Goal: Task Accomplishment & Management: Use online tool/utility

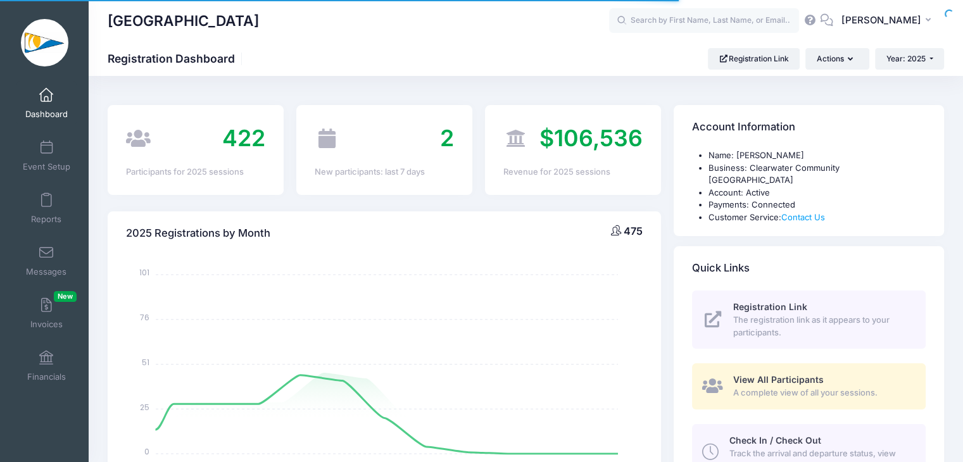
select select
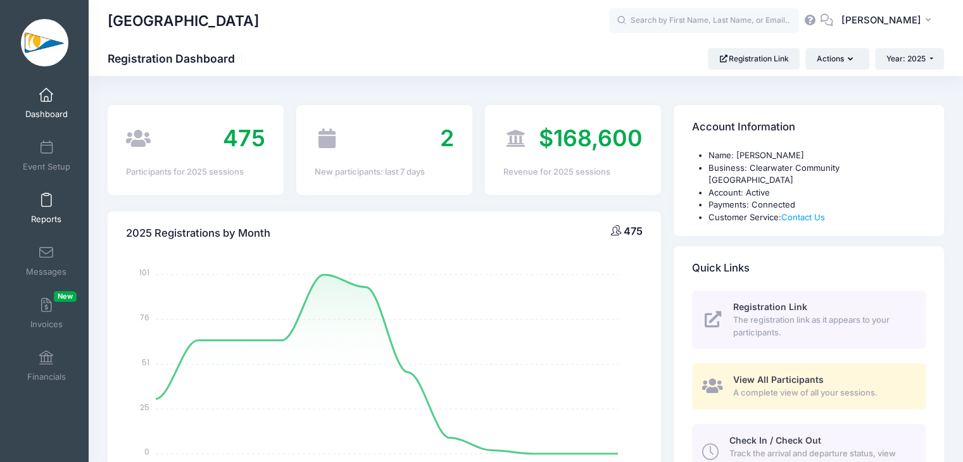
click at [51, 222] on span "Reports" at bounding box center [46, 219] width 30 height 11
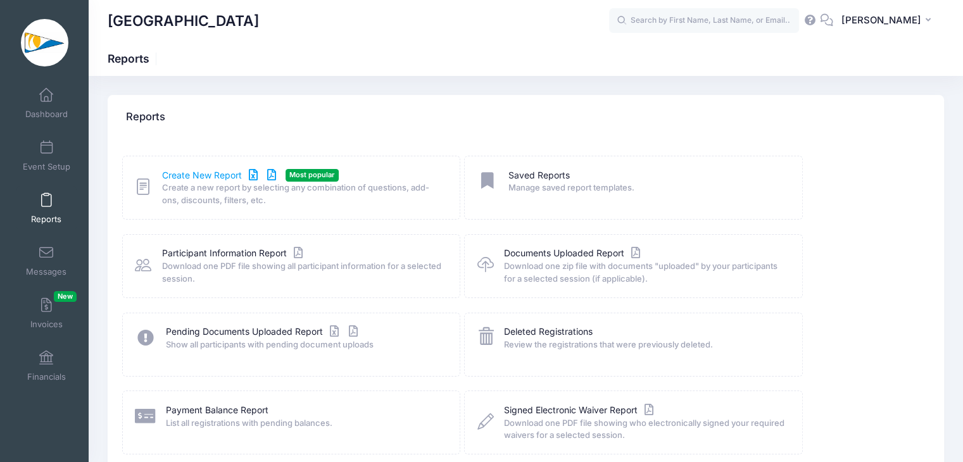
click at [192, 170] on link "Create New Report" at bounding box center [221, 175] width 118 height 13
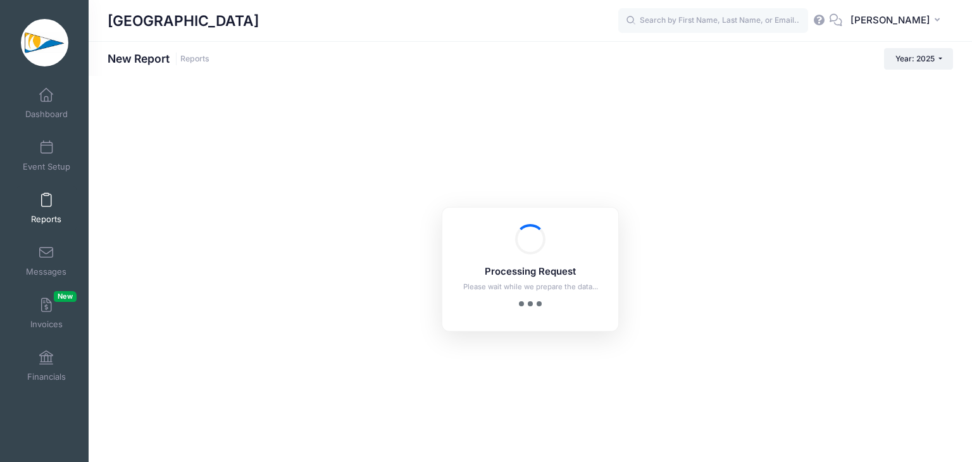
checkbox input "true"
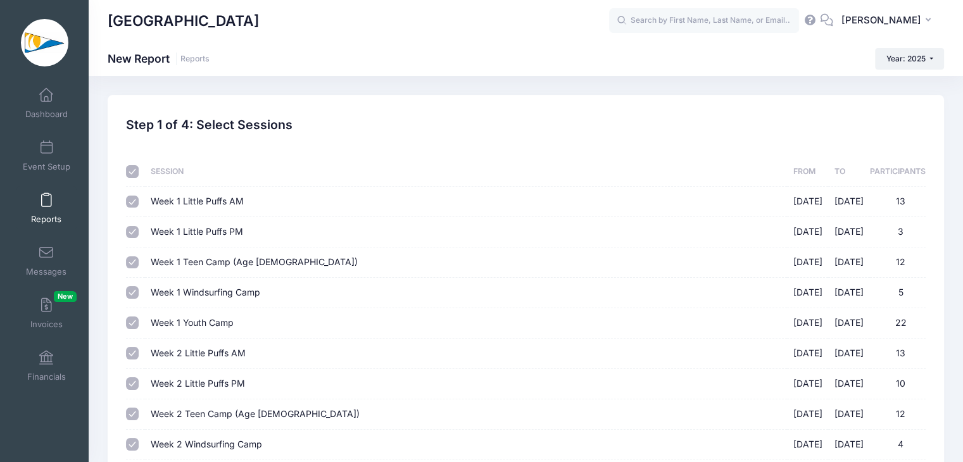
click at [134, 169] on input "checkbox" at bounding box center [132, 171] width 13 height 13
checkbox input "false"
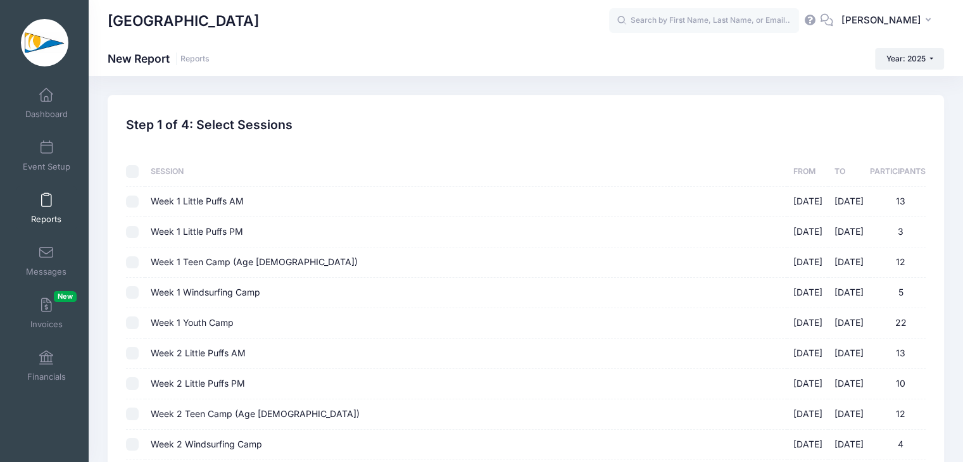
checkbox input "false"
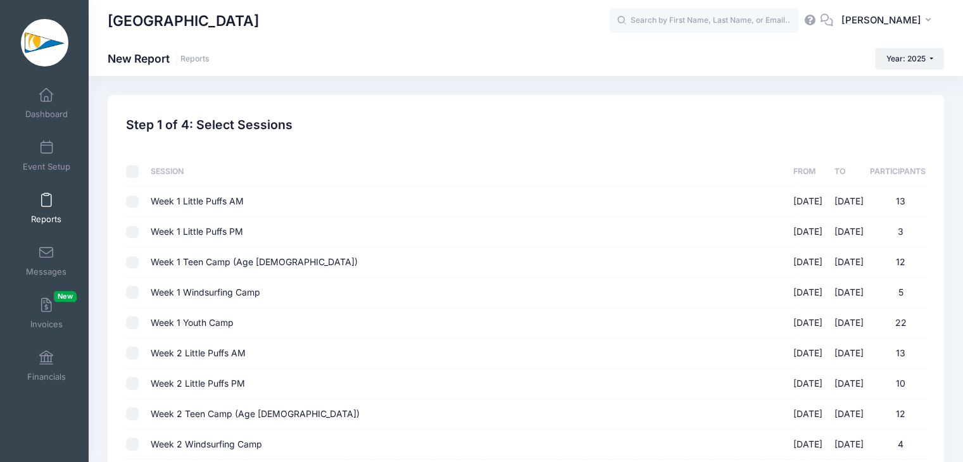
checkbox input "false"
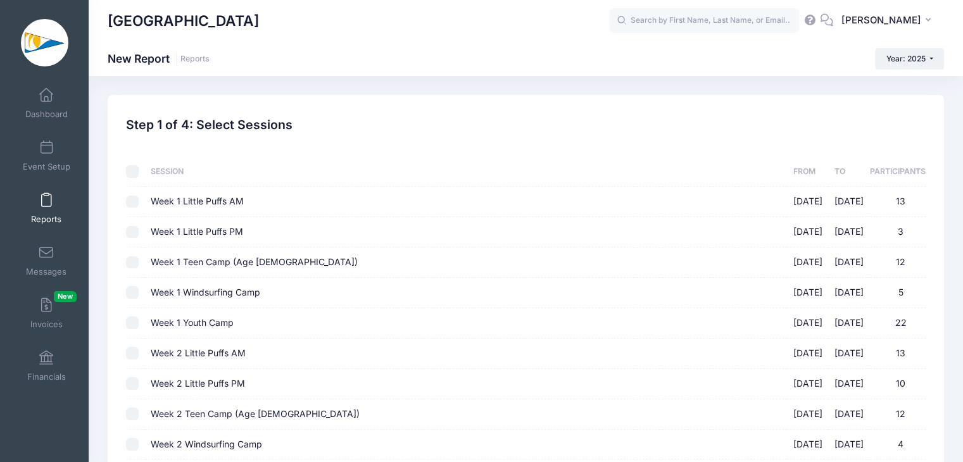
checkbox input "false"
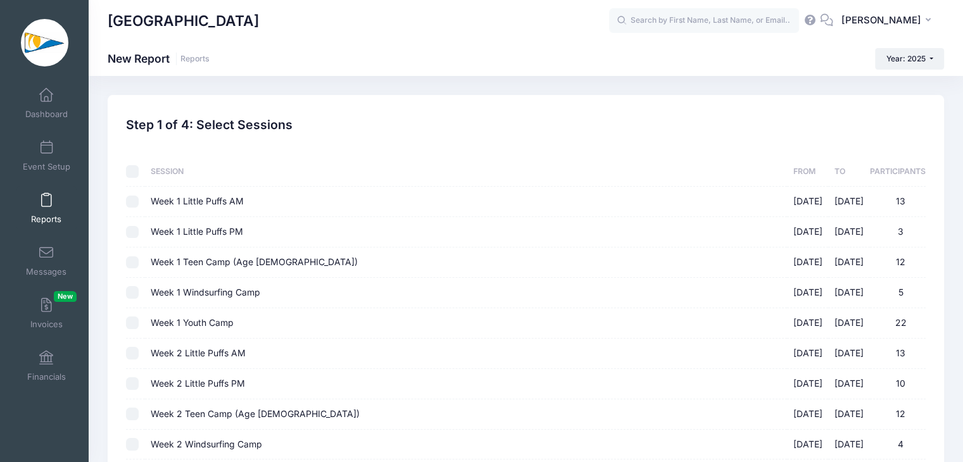
checkbox input "false"
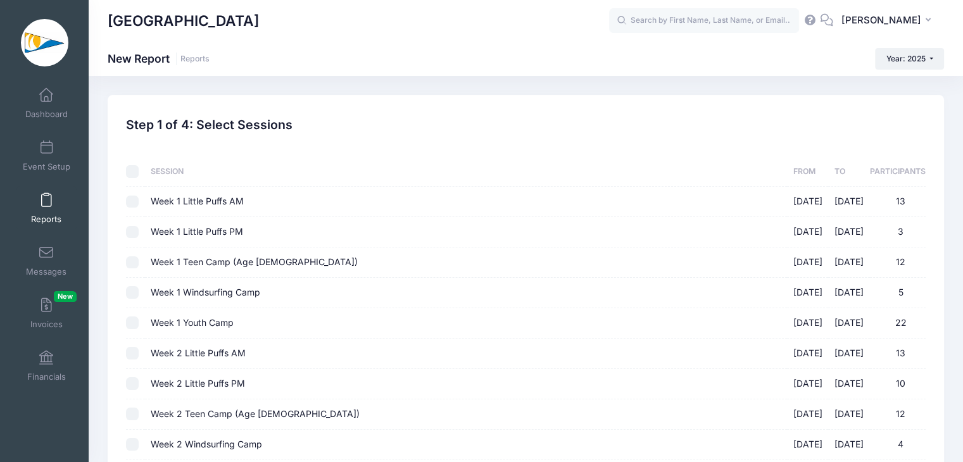
checkbox input "false"
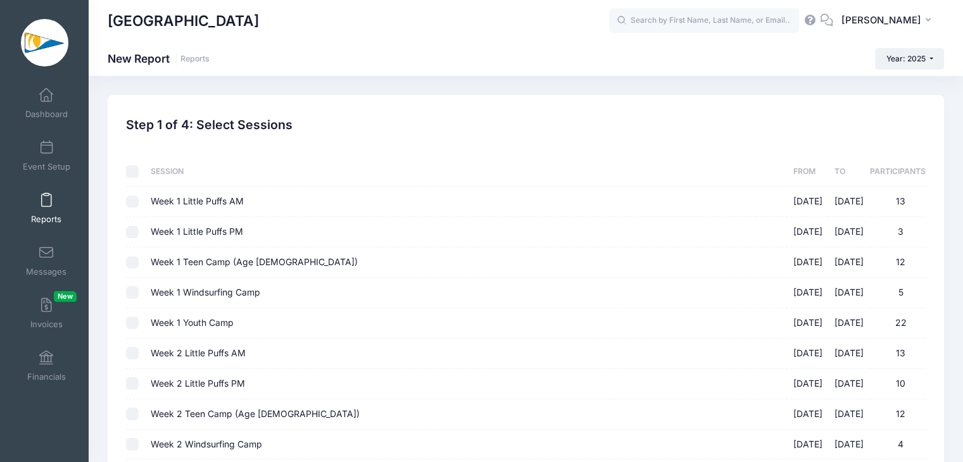
checkbox input "false"
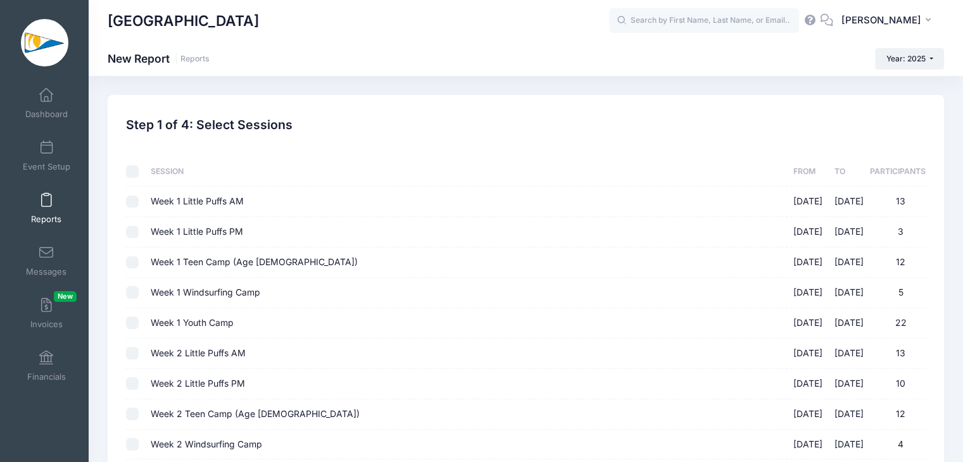
checkbox input "false"
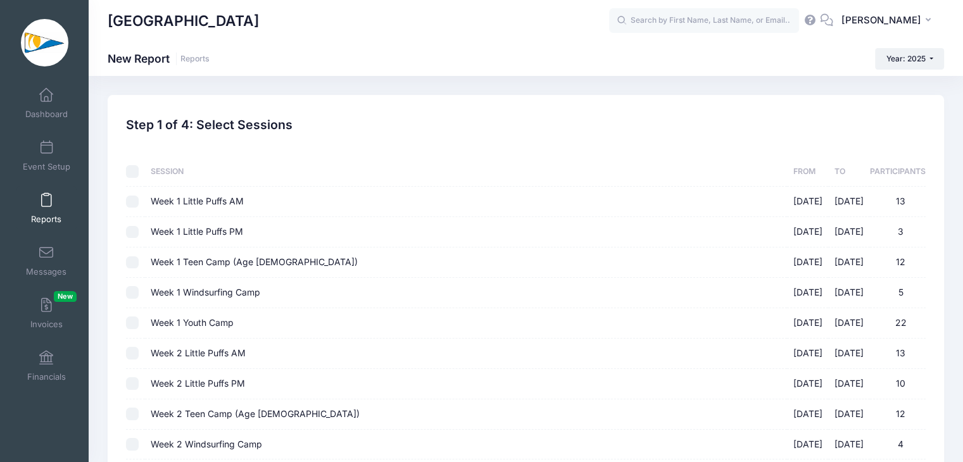
checkbox input "false"
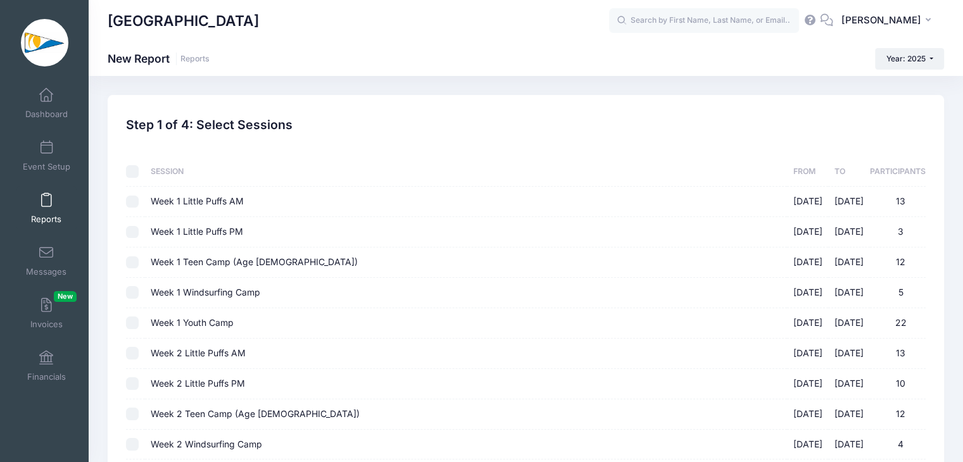
checkbox input "false"
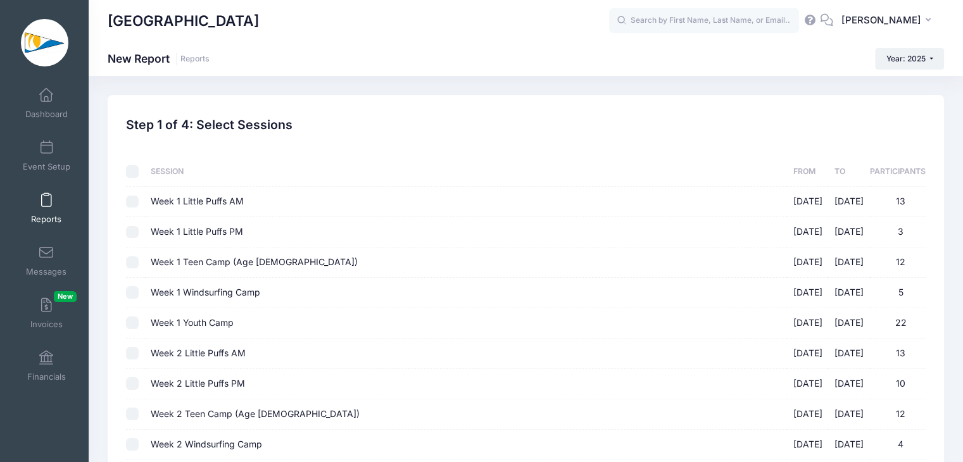
checkbox input "false"
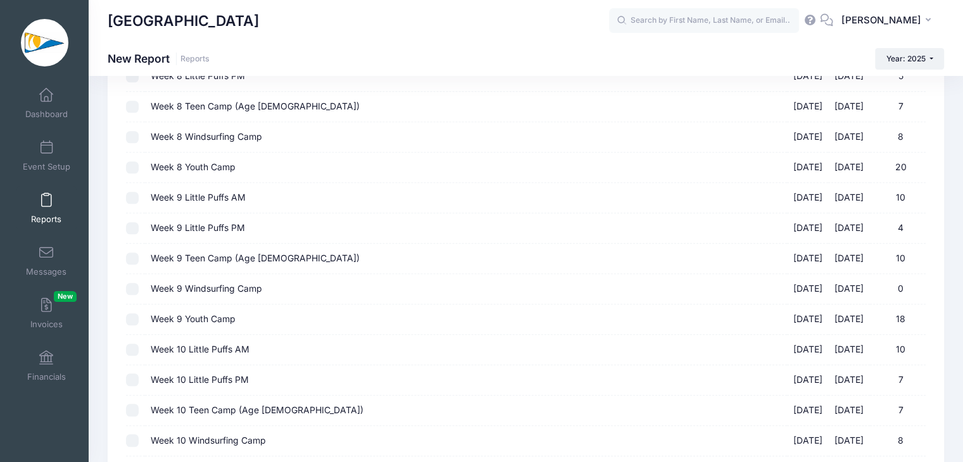
scroll to position [1424, 0]
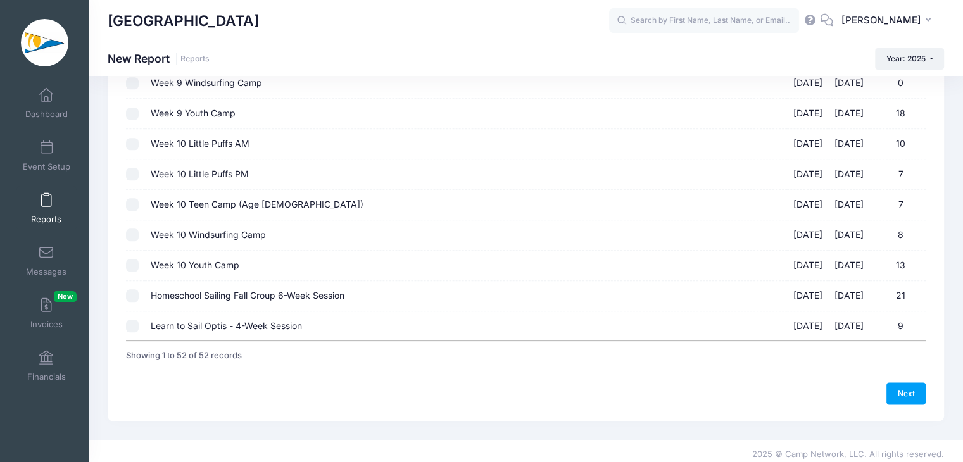
click at [132, 289] on input "Homeschool Sailing Fall Group 6-Week Session 09/05/2025 - 10/10/2025 21" at bounding box center [132, 295] width 13 height 13
click at [137, 289] on input "Homeschool Sailing Fall Group 6-Week Session 09/05/2025 - 10/10/2025 21" at bounding box center [132, 295] width 13 height 13
checkbox input "false"
click at [131, 320] on input "Learn to Sail Optis - 4-Week Session 09/07/2025 - 09/28/2025 9" at bounding box center [132, 326] width 13 height 13
checkbox input "true"
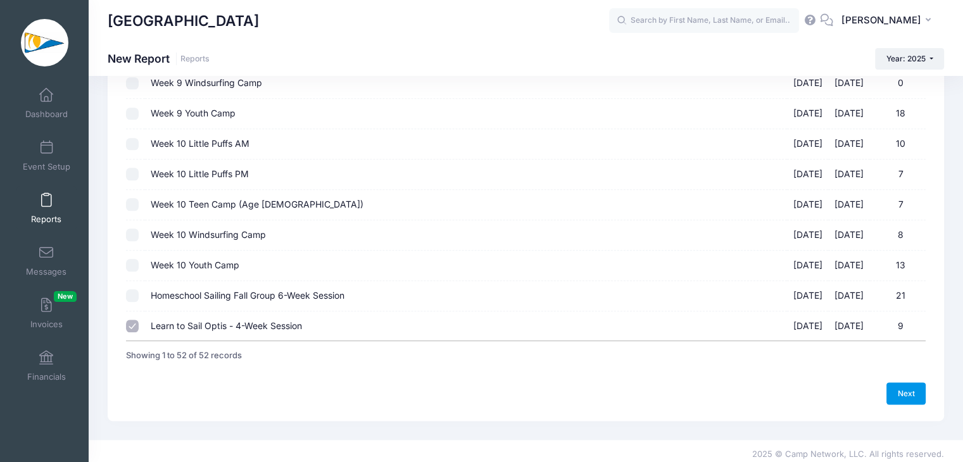
click at [913, 386] on link "Next" at bounding box center [905, 393] width 39 height 22
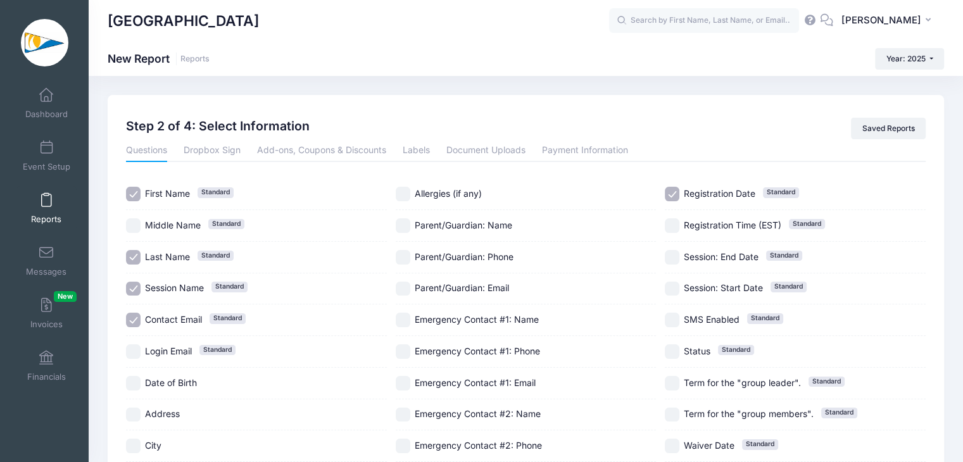
click at [405, 222] on input "Parent/Guardian: Name" at bounding box center [403, 225] width 15 height 15
checkbox input "true"
click at [405, 251] on input "Parent/Guardian: Phone" at bounding box center [403, 257] width 15 height 15
checkbox input "true"
click at [408, 288] on input "Parent/Guardian: Email" at bounding box center [403, 289] width 15 height 15
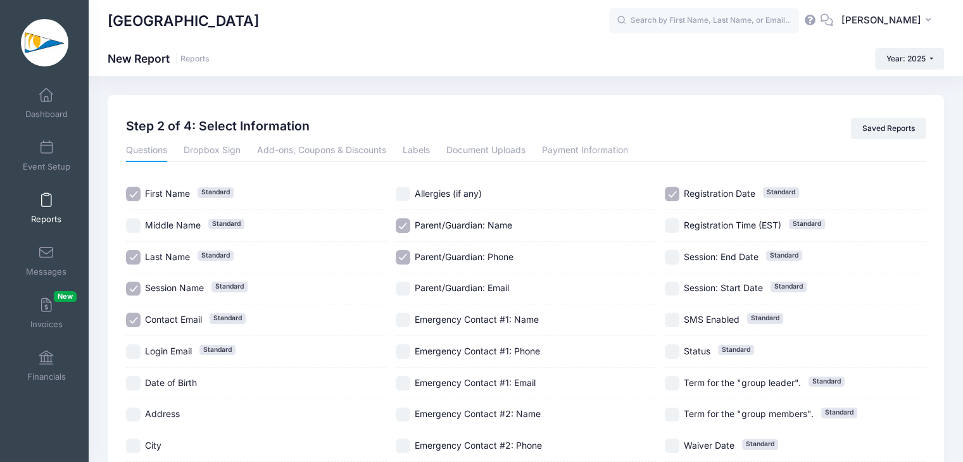
checkbox input "true"
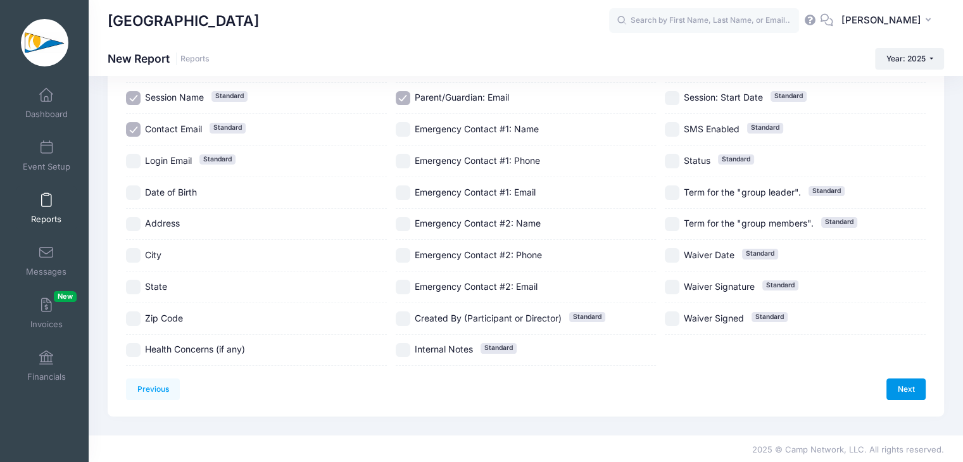
click at [891, 380] on link "Next" at bounding box center [905, 390] width 39 height 22
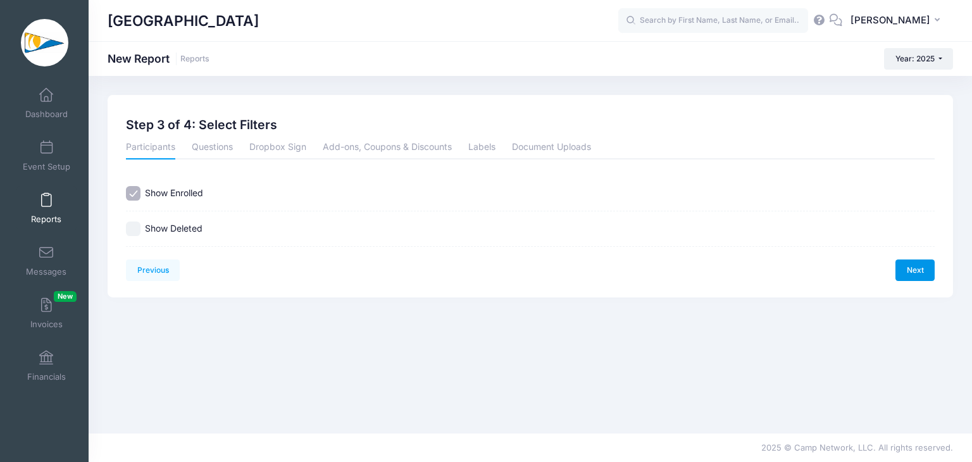
click at [929, 279] on link "Next" at bounding box center [915, 271] width 39 height 22
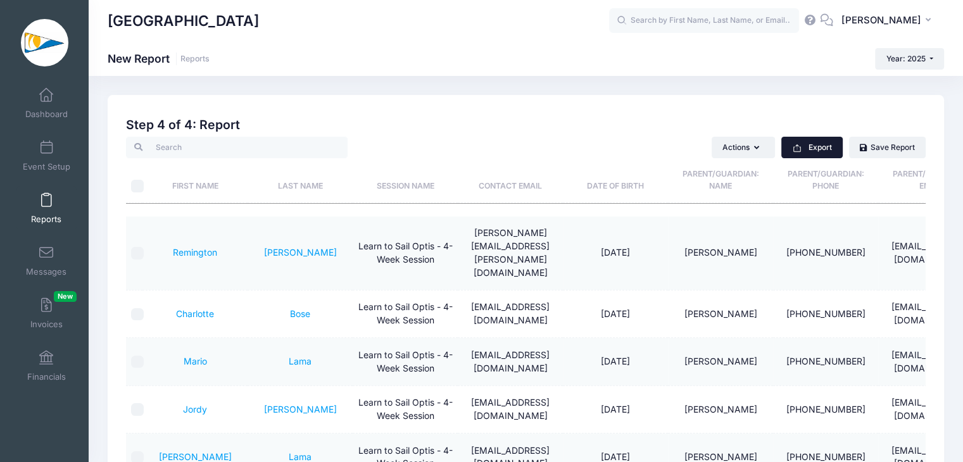
click at [804, 153] on button "Export" at bounding box center [811, 148] width 61 height 22
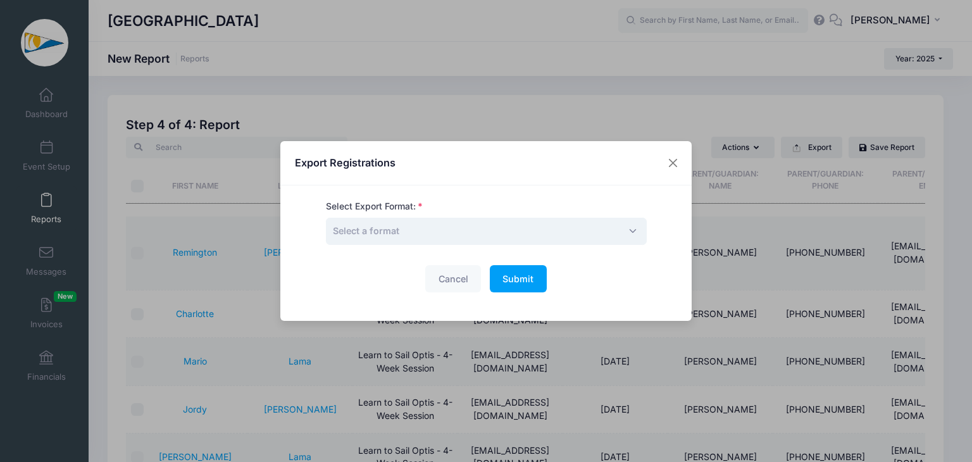
click at [425, 238] on span "Select a format" at bounding box center [486, 231] width 321 height 27
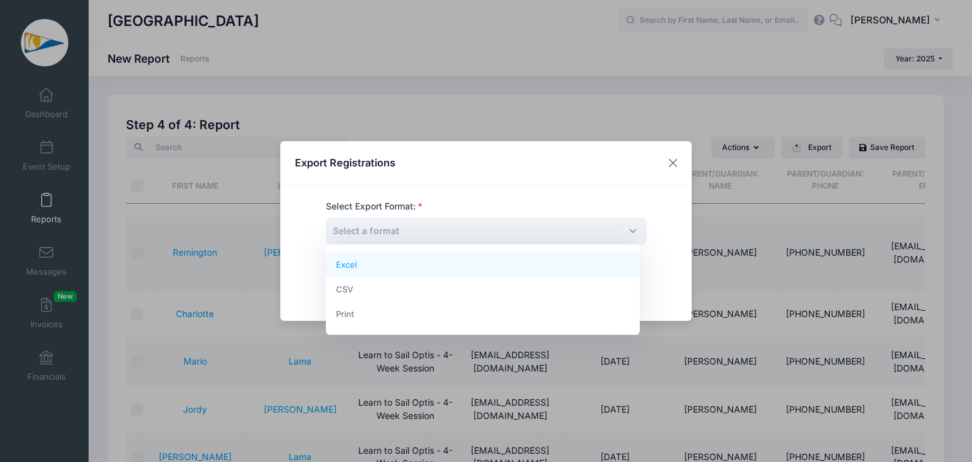
select select "excel"
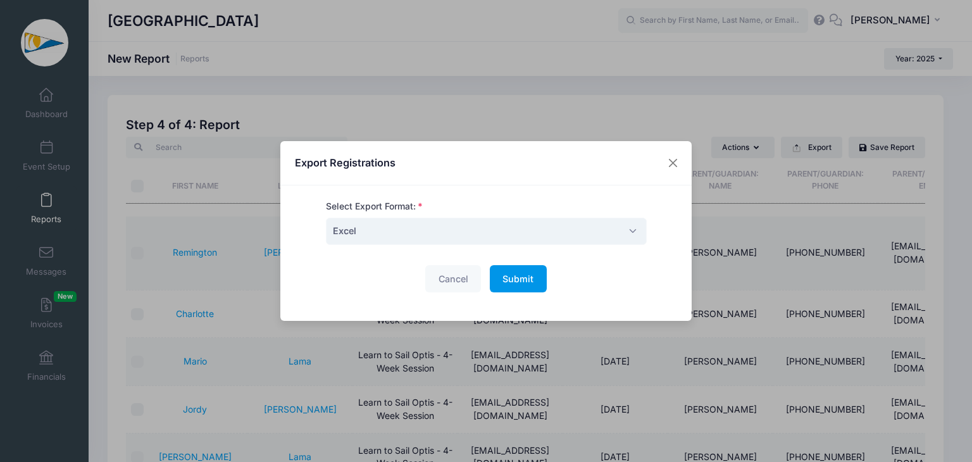
click at [503, 274] on span "Submit" at bounding box center [518, 278] width 31 height 11
